Goal: Task Accomplishment & Management: Manage account settings

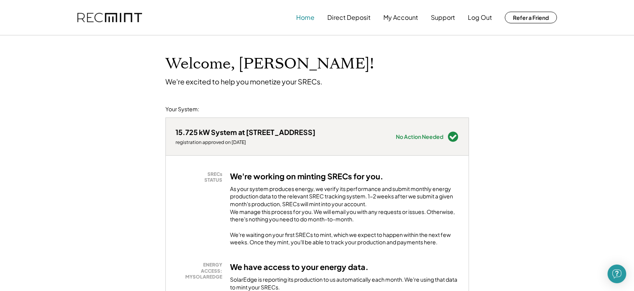
click at [305, 19] on button "Home" at bounding box center [305, 18] width 18 height 16
click at [400, 19] on button "My Account" at bounding box center [400, 18] width 35 height 16
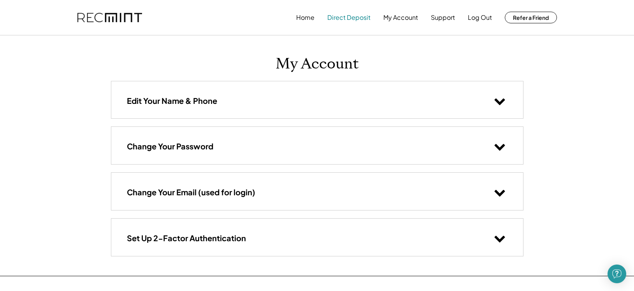
click at [354, 20] on button "Direct Deposit" at bounding box center [348, 18] width 43 height 16
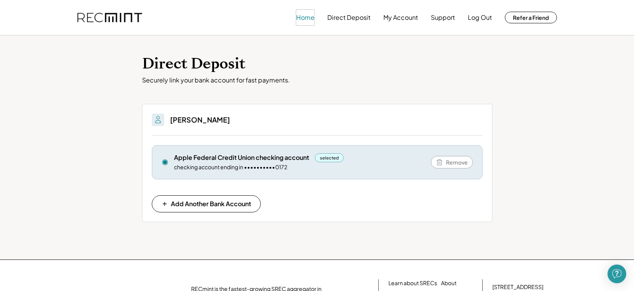
click at [306, 19] on button "Home" at bounding box center [305, 18] width 18 height 16
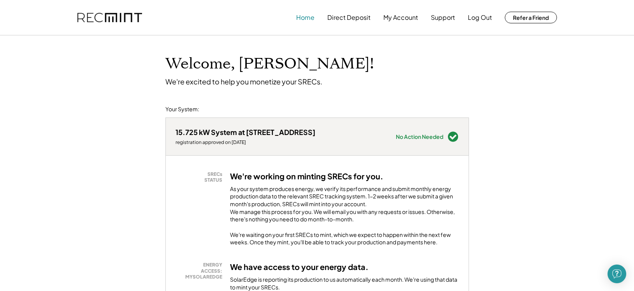
click at [303, 19] on button "Home" at bounding box center [305, 18] width 18 height 16
drag, startPoint x: 283, startPoint y: 207, endPoint x: 237, endPoint y: 183, distance: 52.3
drag, startPoint x: 237, startPoint y: 183, endPoint x: 138, endPoint y: 84, distance: 139.5
click at [303, 16] on button "Home" at bounding box center [305, 18] width 18 height 16
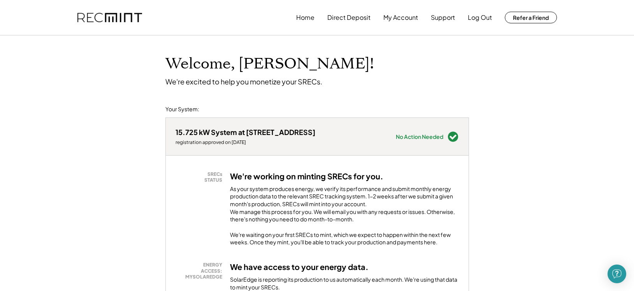
click at [433, 136] on div "No Action Needed" at bounding box center [419, 136] width 47 height 5
click at [459, 134] on div "15.725 kW System at 59 Steeple Chase Dr registration approved on 7/31/25 Needs …" at bounding box center [317, 136] width 303 height 37
click at [220, 140] on div "registration approved on [DATE]" at bounding box center [246, 142] width 140 height 6
